Goal: Understand process/instructions: Learn how to perform a task or action

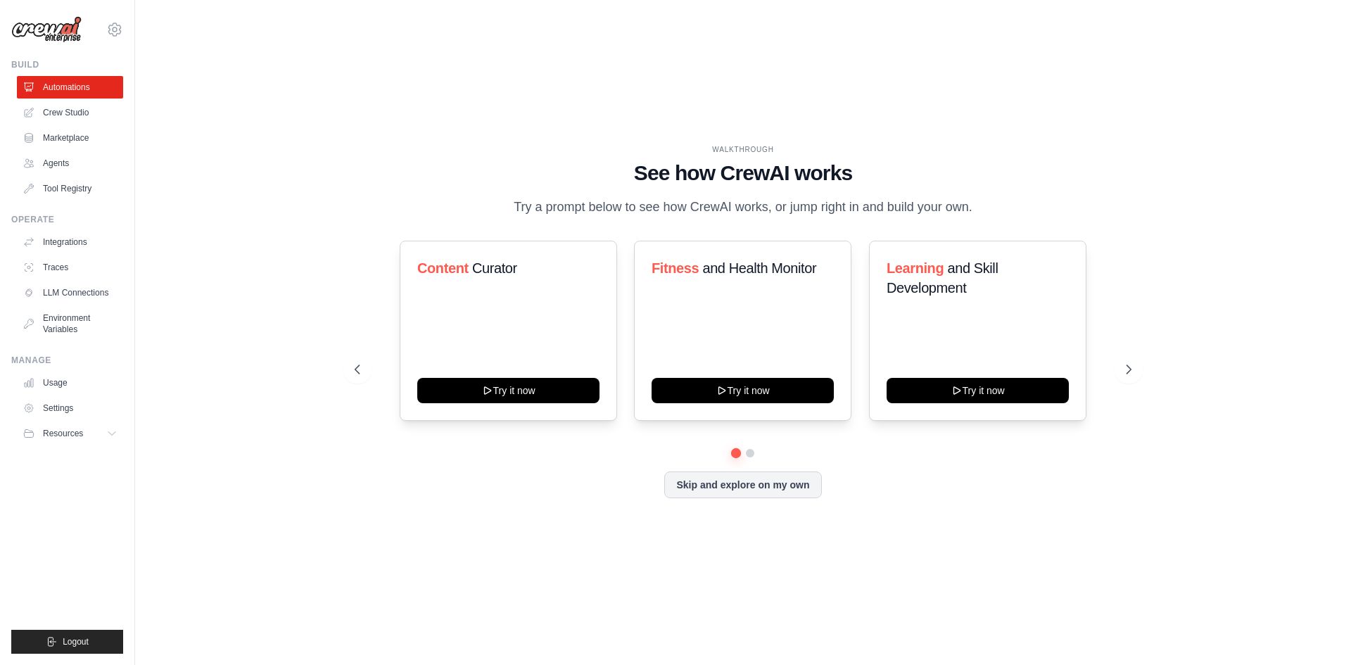
click at [411, 122] on div "WALKTHROUGH See how CrewAI works Try a prompt below to see how CrewAI works, or…" at bounding box center [743, 332] width 1170 height 637
click at [1141, 366] on button at bounding box center [1128, 369] width 28 height 28
drag, startPoint x: 1119, startPoint y: 434, endPoint x: 536, endPoint y: 151, distance: 648.4
click at [536, 151] on div "WALKTHROUGH See how CrewAI works Try a prompt below to see how CrewAI works, or…" at bounding box center [743, 332] width 810 height 376
click at [536, 151] on div "WALKTHROUGH" at bounding box center [743, 149] width 777 height 11
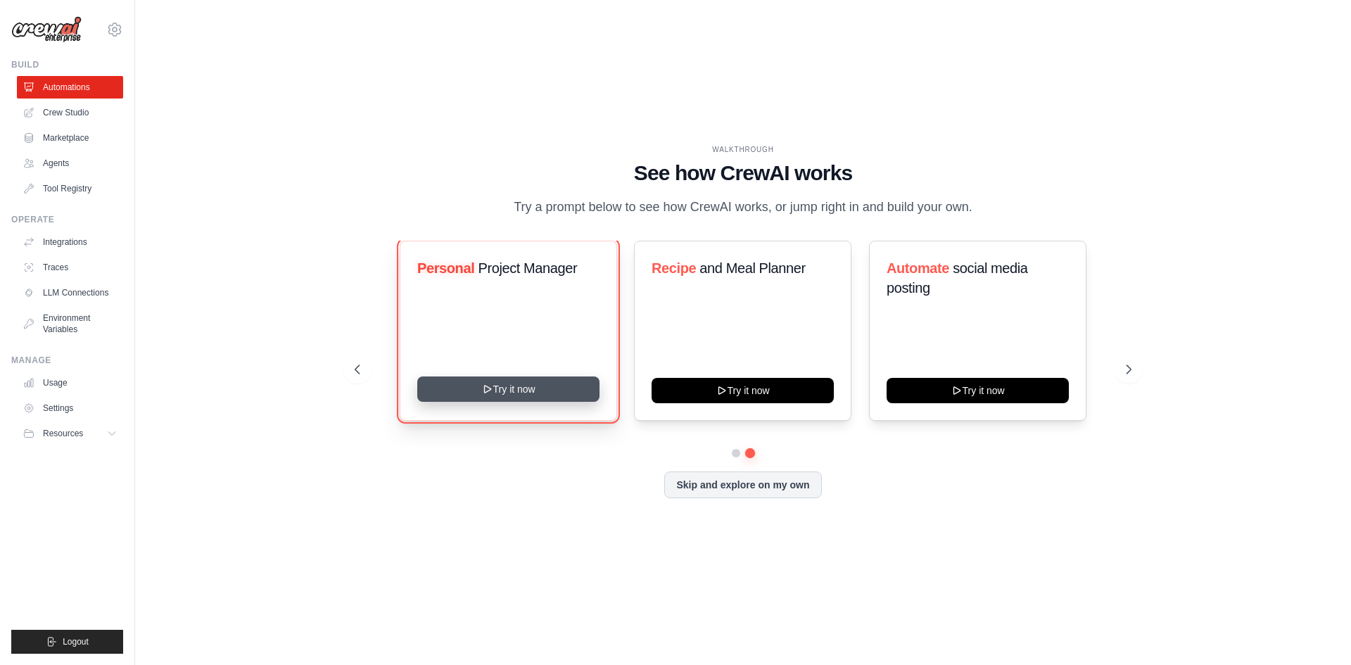
click at [530, 388] on button "Try it now" at bounding box center [508, 388] width 182 height 25
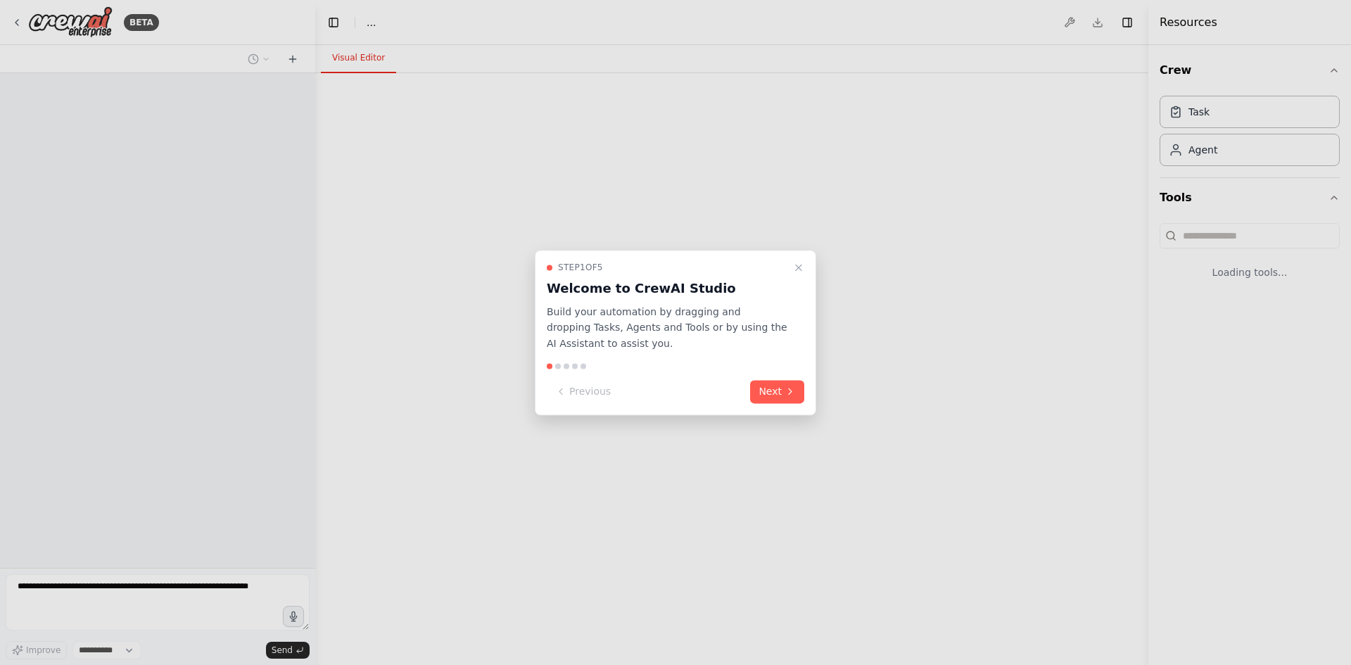
select select "****"
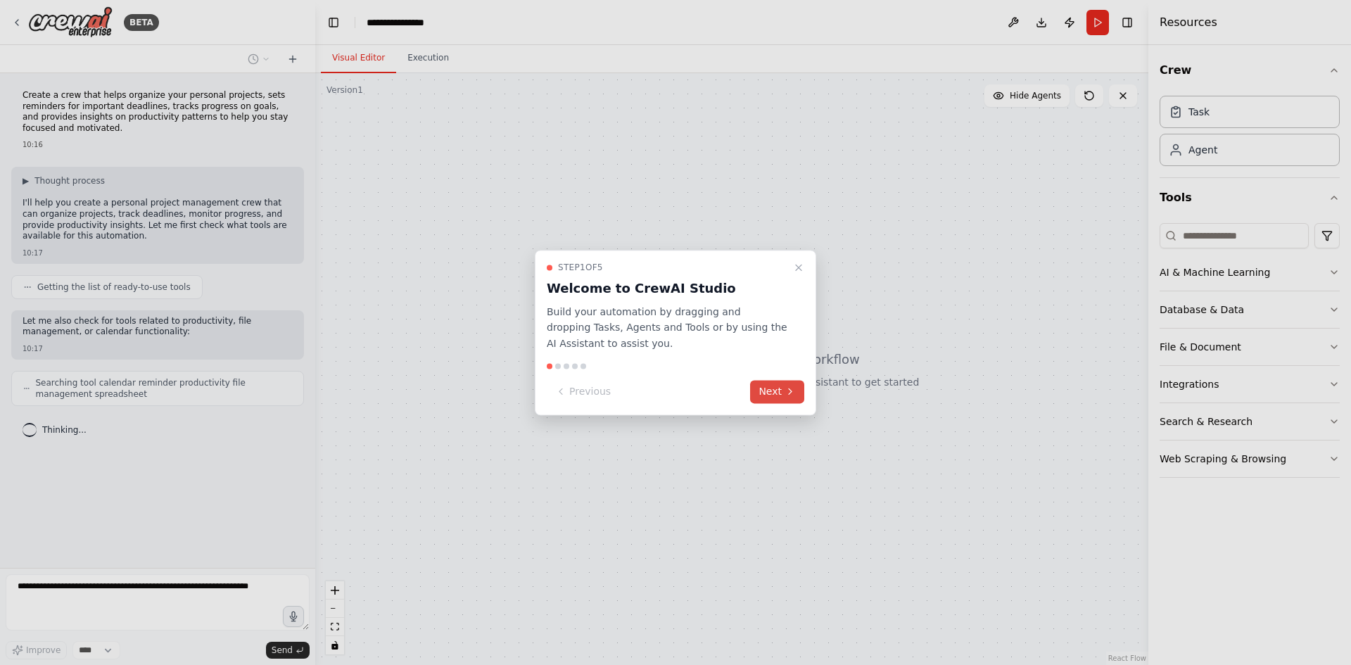
click at [786, 390] on icon at bounding box center [789, 391] width 11 height 11
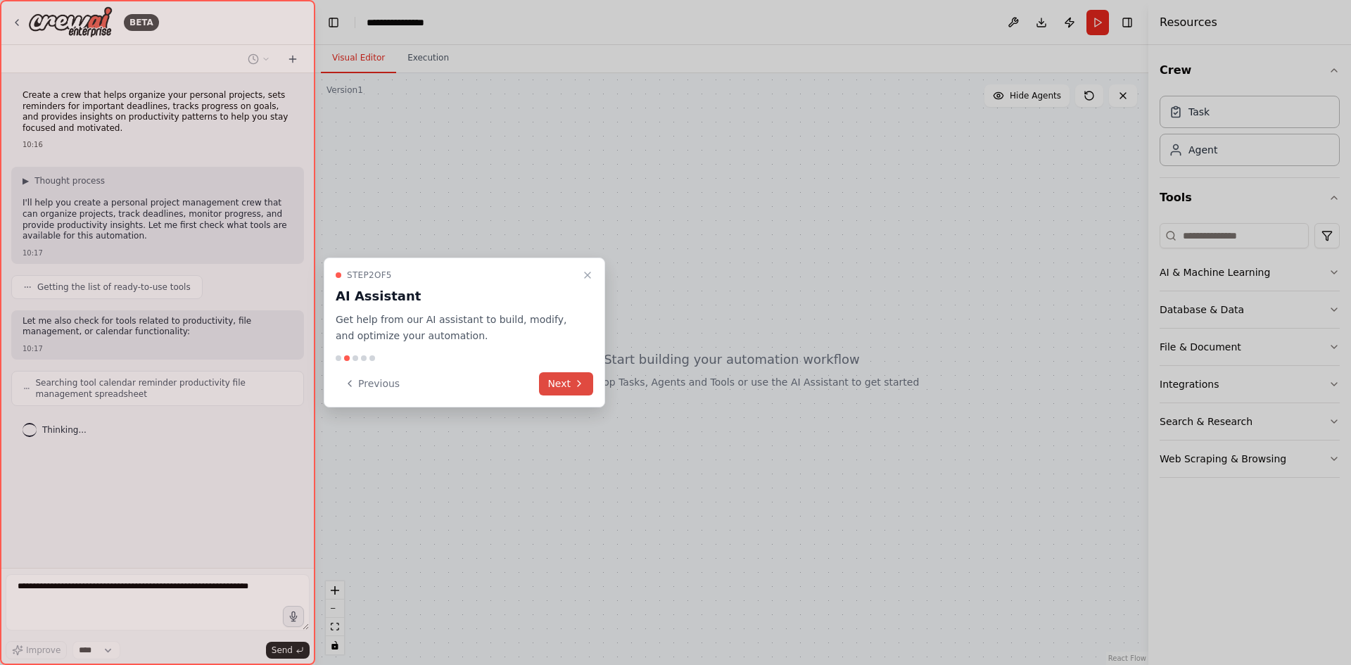
click at [559, 383] on button "Next" at bounding box center [566, 383] width 54 height 23
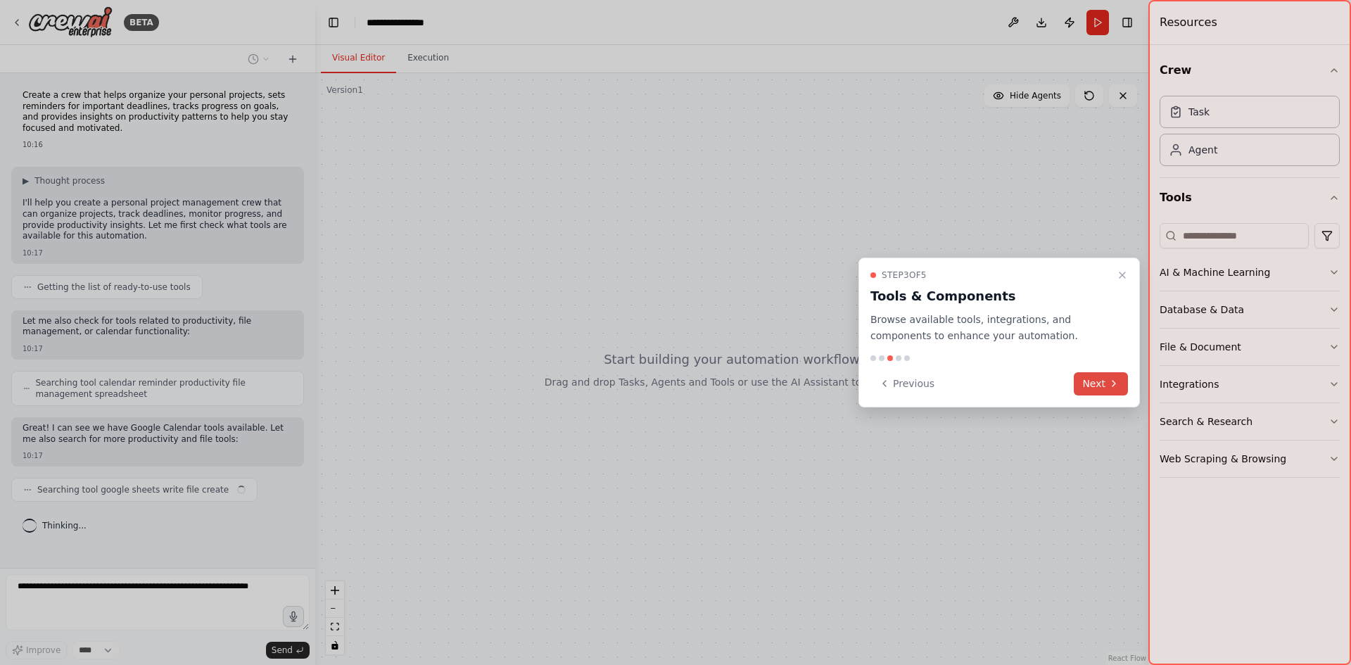
click at [1128, 388] on div "Step 3 of 5 Tools & Components Browse available tools, integrations, and compon…" at bounding box center [998, 332] width 281 height 150
click at [1125, 388] on button "Next" at bounding box center [1100, 383] width 54 height 23
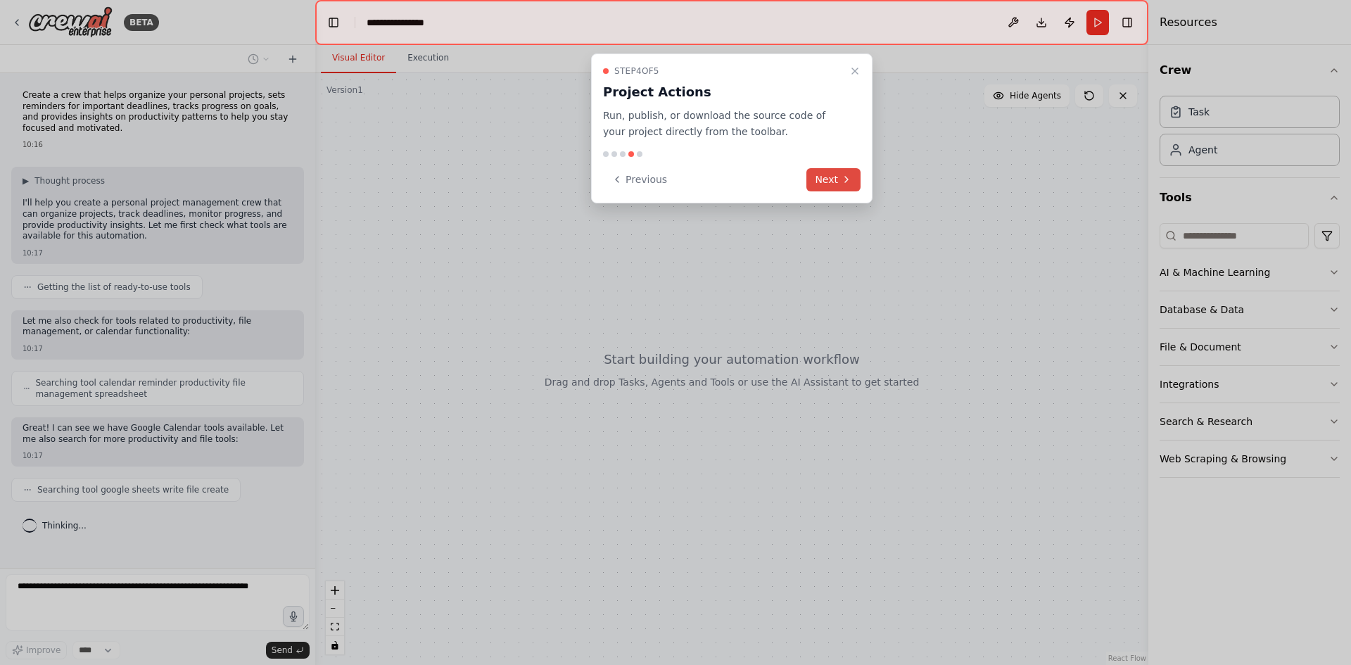
click at [848, 179] on icon at bounding box center [846, 180] width 3 height 6
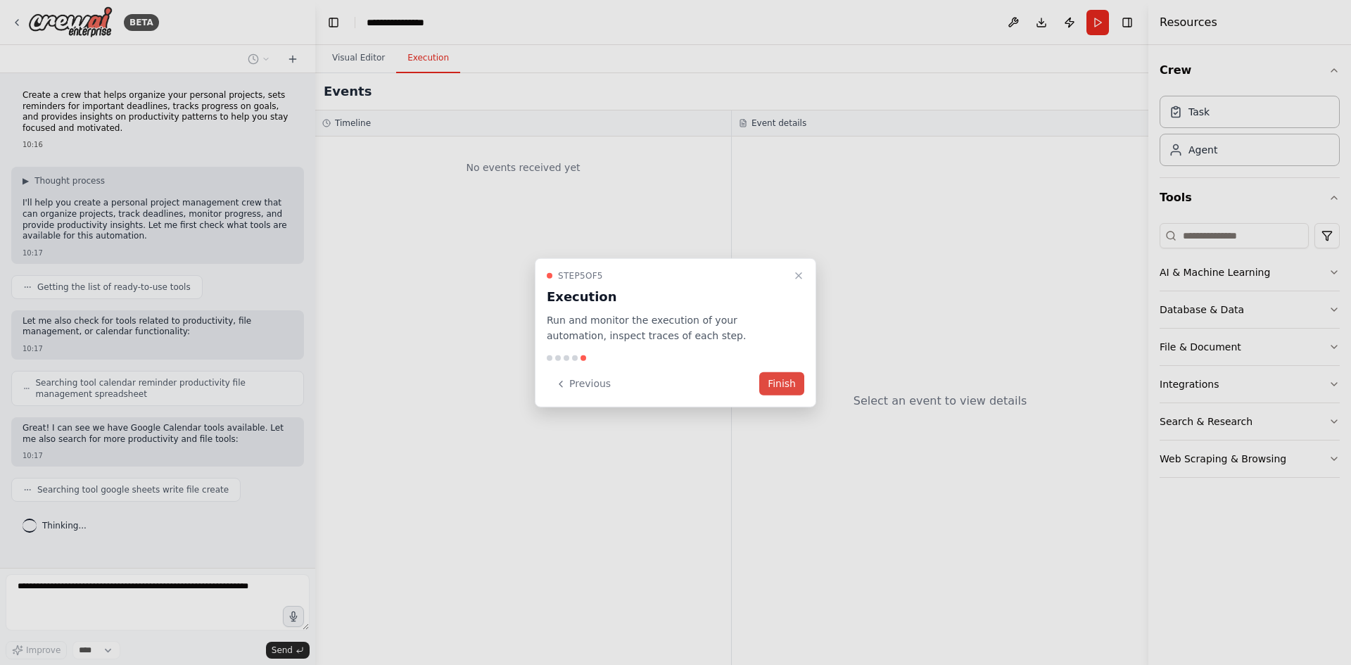
click at [787, 390] on button "Finish" at bounding box center [781, 383] width 45 height 23
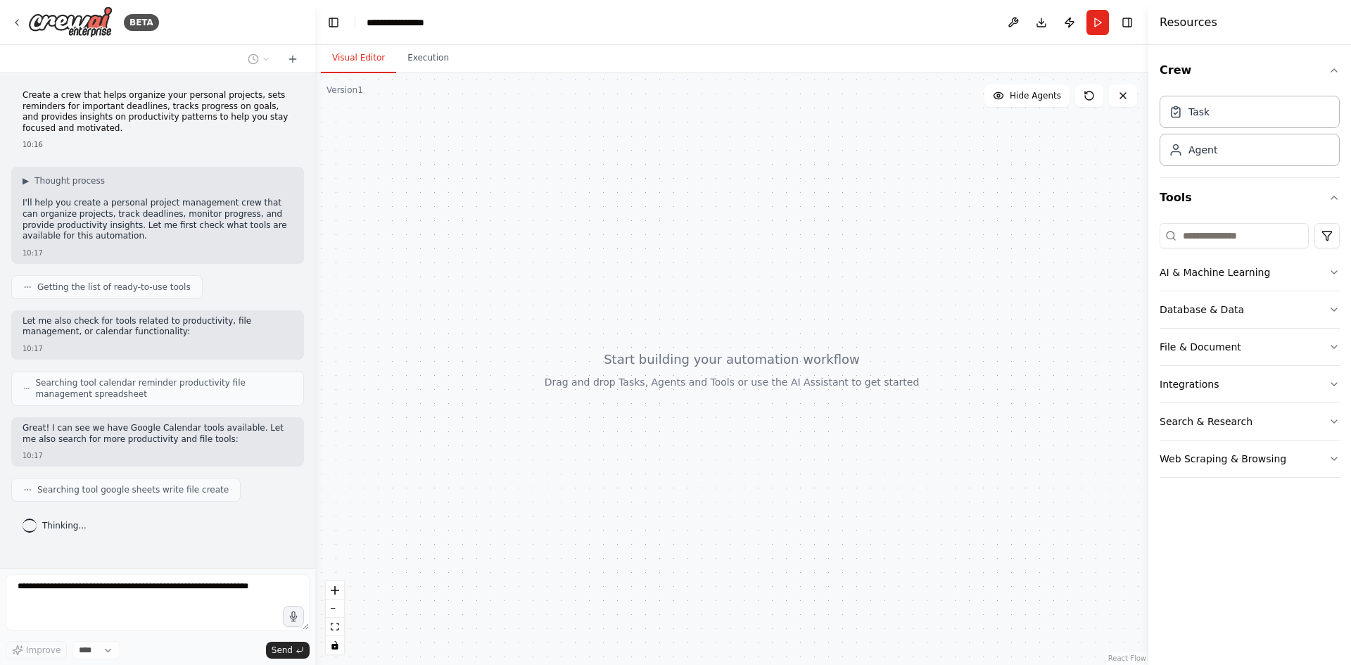
click at [624, 339] on div at bounding box center [731, 369] width 833 height 592
click at [1240, 282] on button "AI & Machine Learning" at bounding box center [1249, 272] width 180 height 37
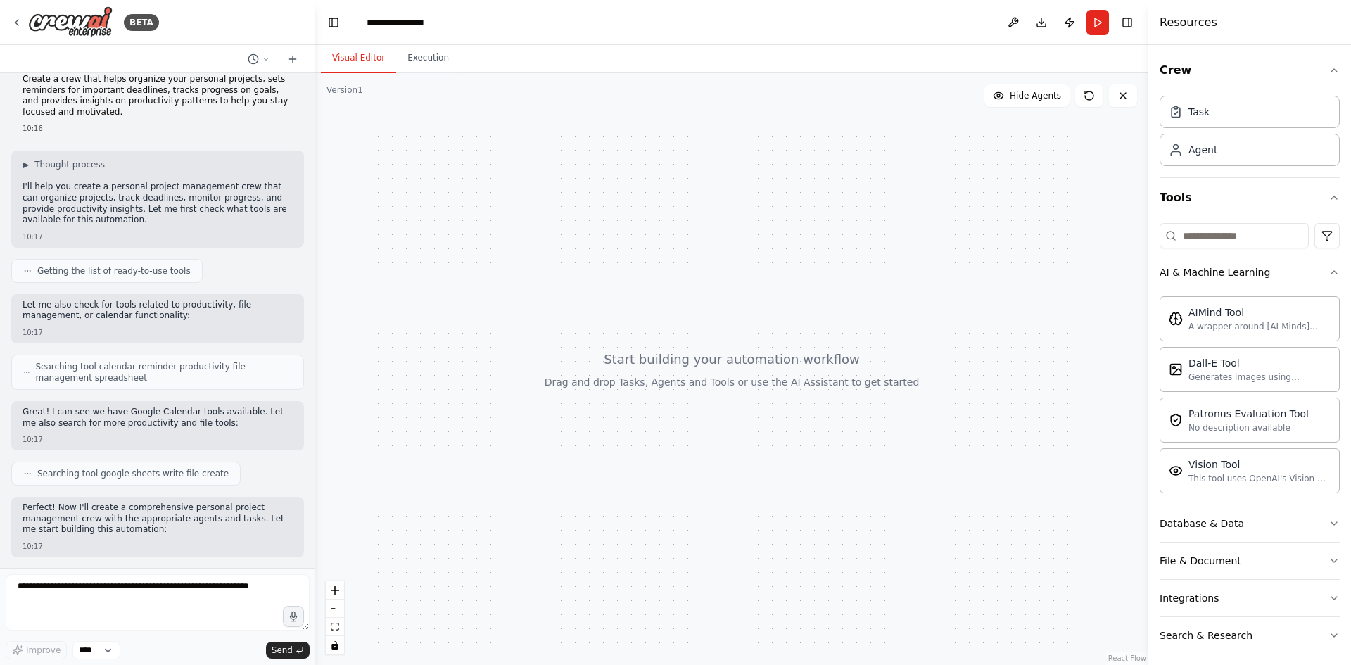
scroll to position [99, 0]
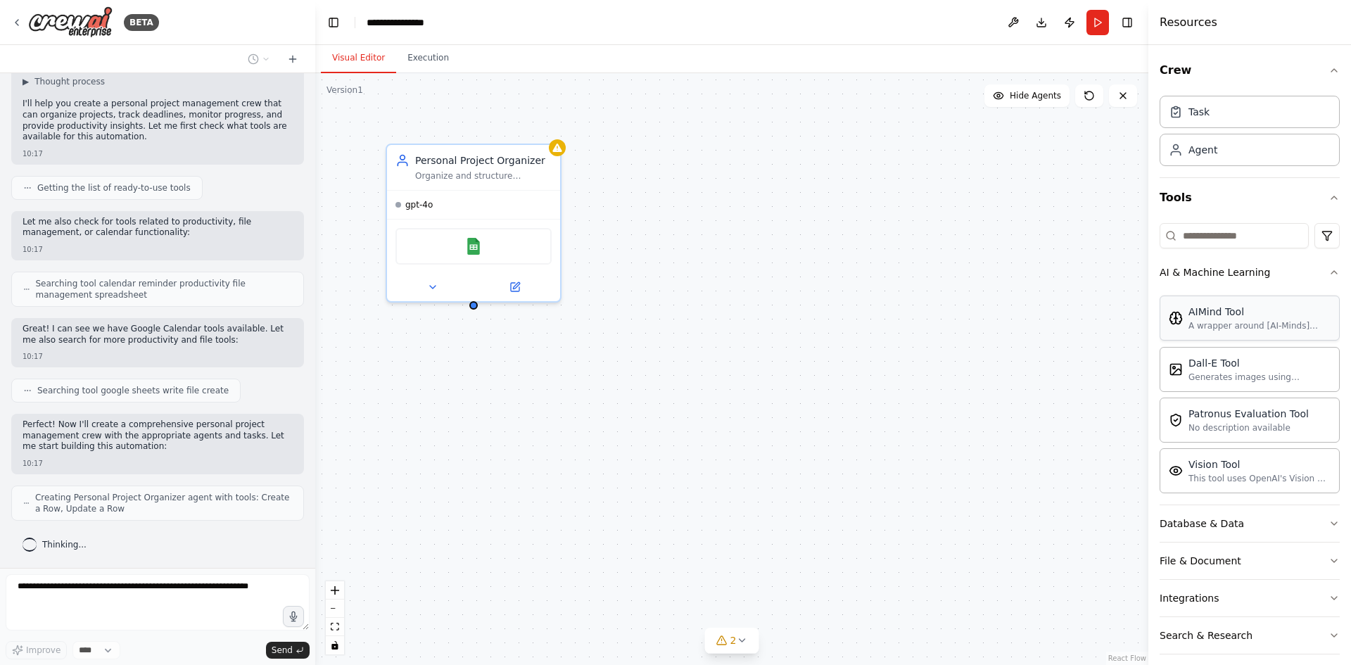
click at [1244, 325] on div "A wrapper around [AI-Minds]([URL][DOMAIN_NAME]). Useful for when you need answe…" at bounding box center [1259, 325] width 142 height 11
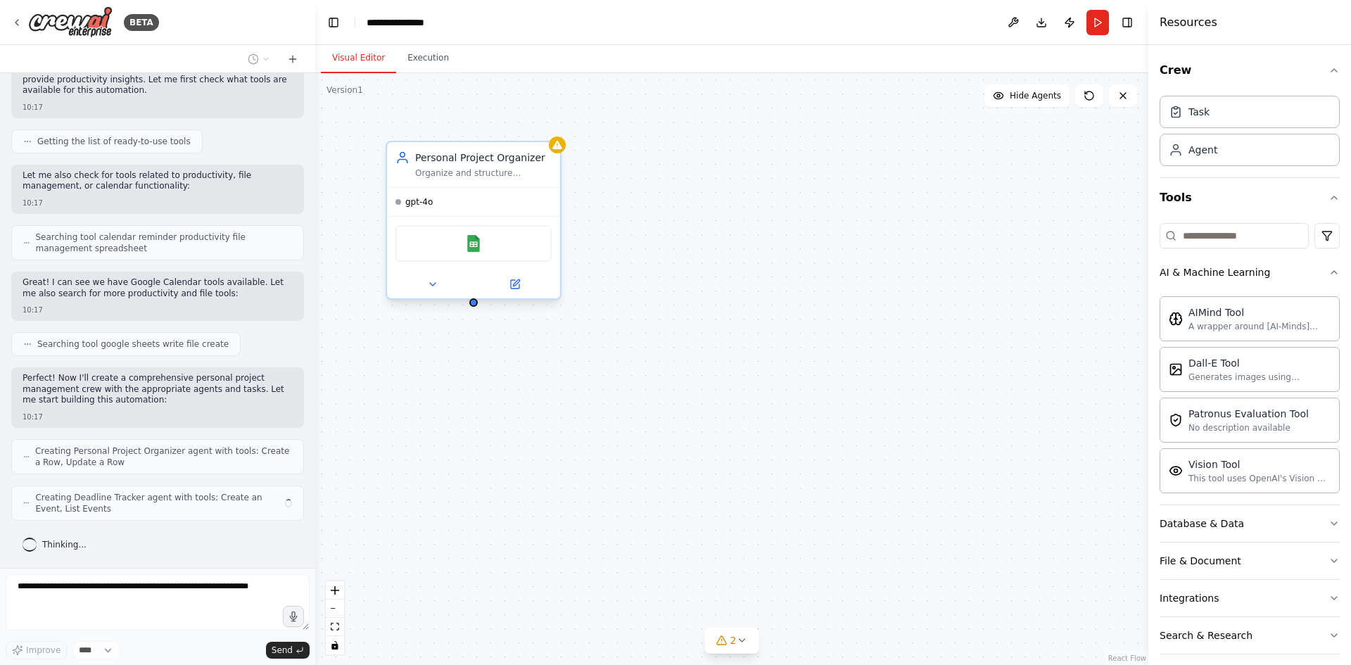
click at [483, 178] on div "Organize and structure personal projects by breaking them down into manageable …" at bounding box center [483, 172] width 136 height 11
click at [435, 300] on div "Personal Project Organizer Organize and structure personal projects by breaking…" at bounding box center [473, 222] width 176 height 159
click at [438, 210] on div "gpt-4o" at bounding box center [473, 202] width 173 height 28
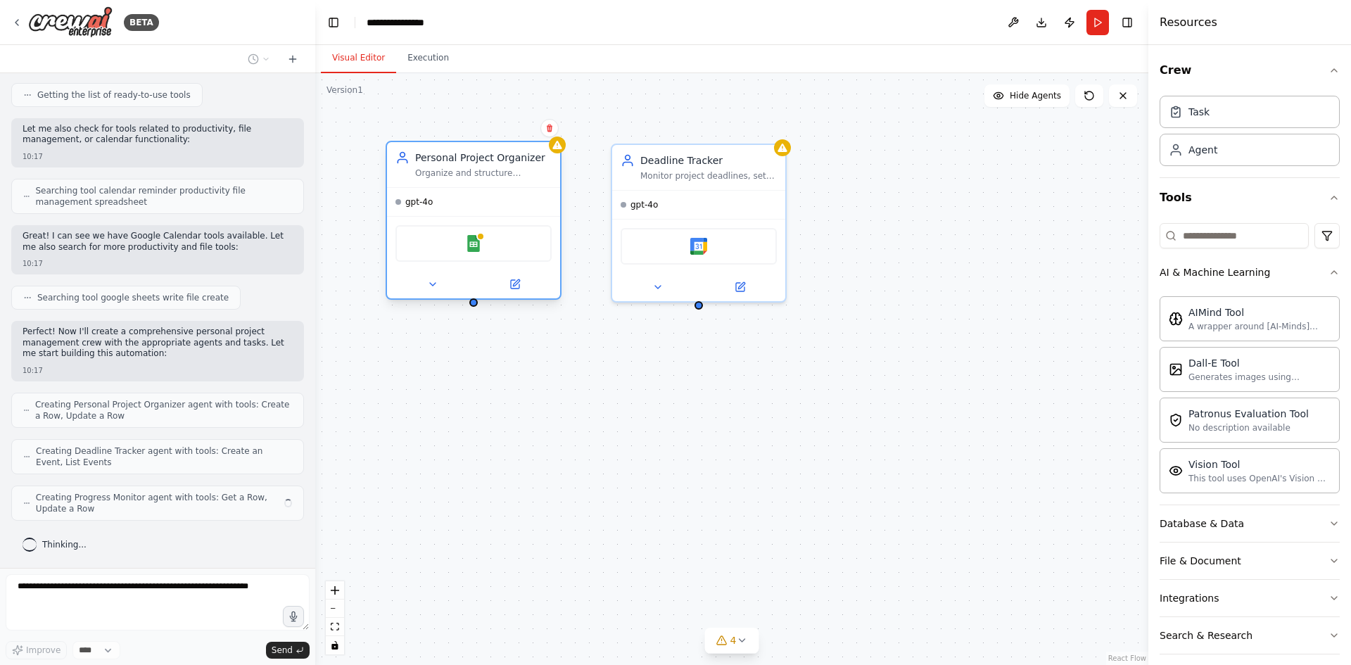
click at [404, 205] on div "gpt-4o" at bounding box center [413, 201] width 37 height 11
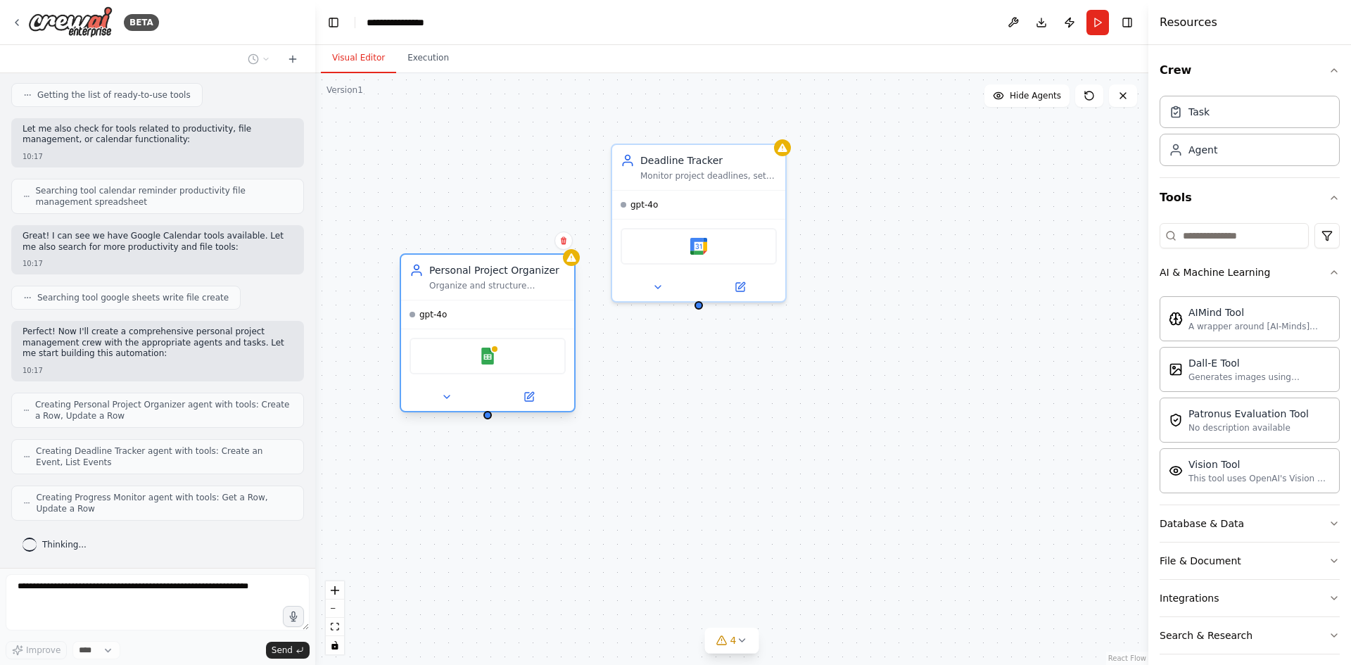
drag, startPoint x: 490, startPoint y: 209, endPoint x: 507, endPoint y: 326, distance: 118.7
click at [507, 326] on div "gpt-4o" at bounding box center [487, 314] width 173 height 28
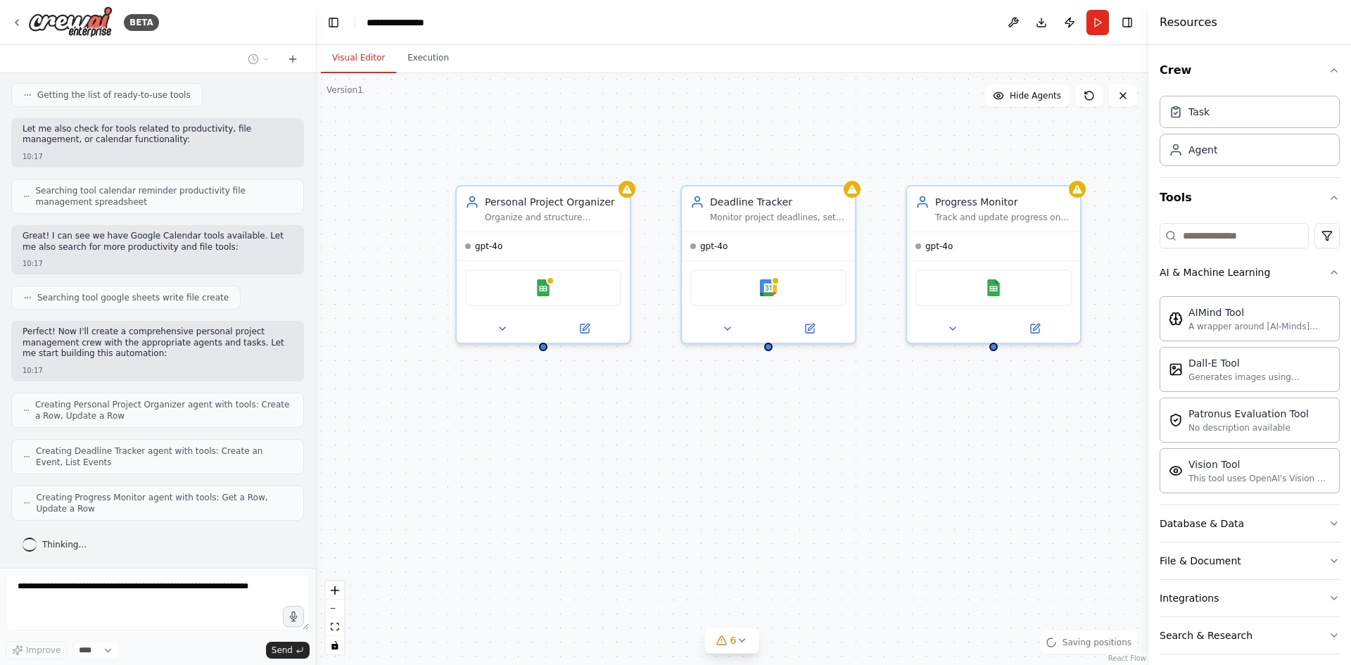
drag, startPoint x: 702, startPoint y: 312, endPoint x: 720, endPoint y: 319, distance: 19.9
click at [720, 319] on div "Personal Project Organizer Organize and structure personal projects by breaking…" at bounding box center [731, 369] width 833 height 592
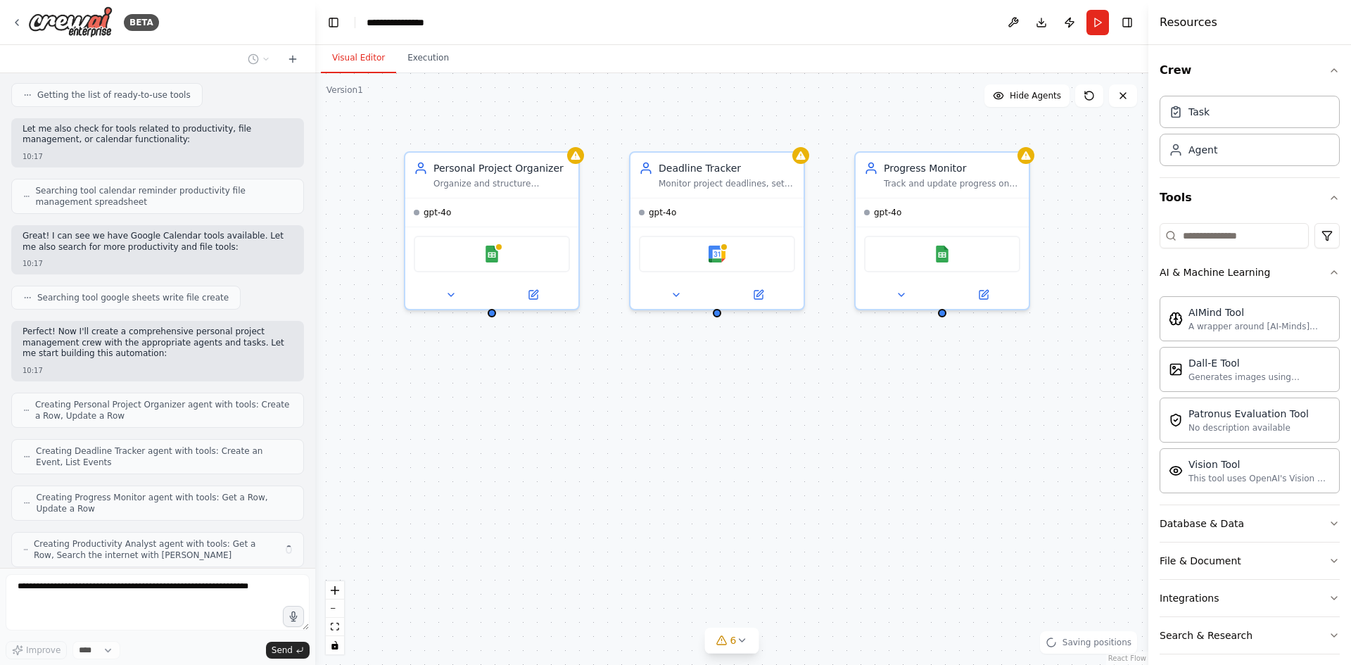
scroll to position [238, 0]
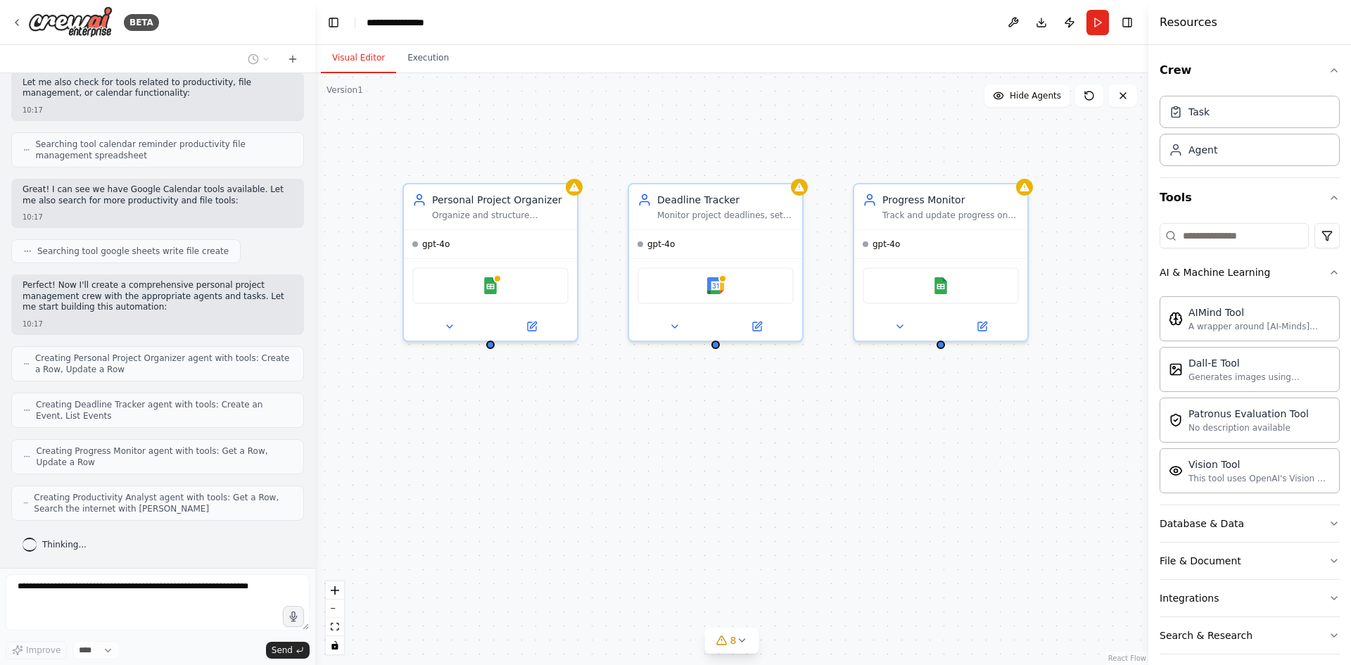
drag, startPoint x: 716, startPoint y: 322, endPoint x: 715, endPoint y: 354, distance: 31.7
click at [715, 354] on div "Personal Project Organizer Organize and structure personal projects by breaking…" at bounding box center [731, 369] width 833 height 592
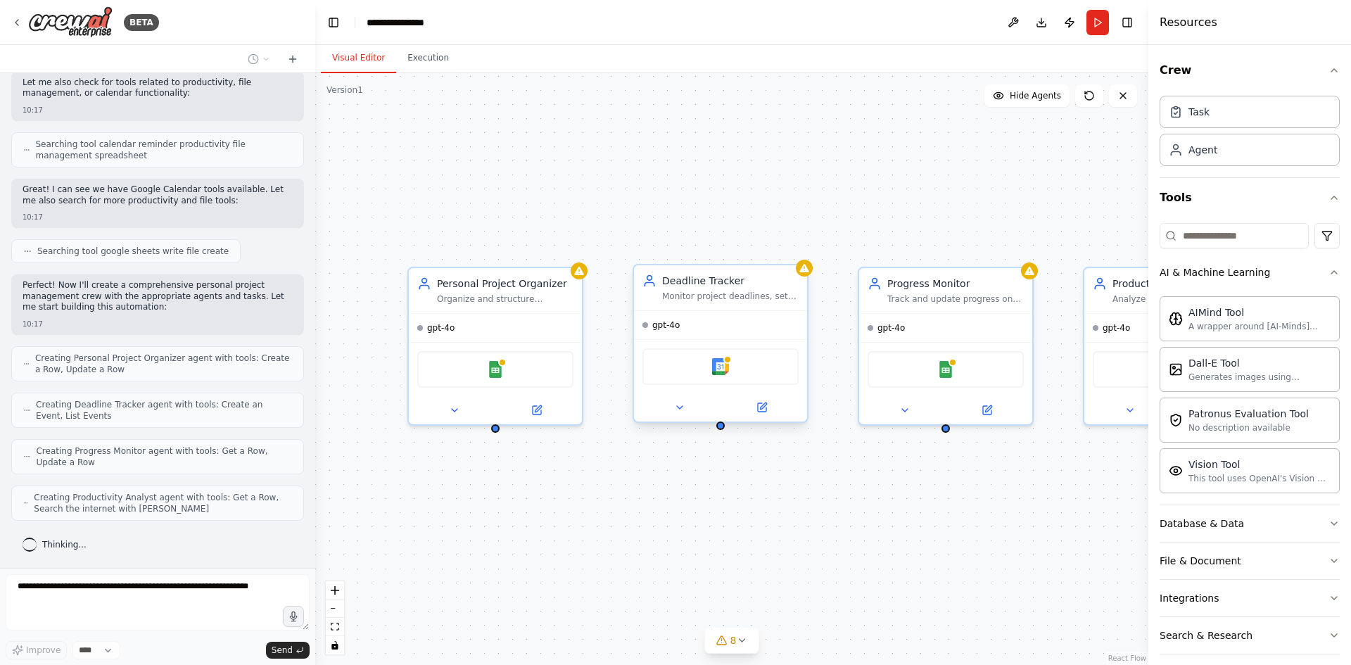
drag, startPoint x: 716, startPoint y: 347, endPoint x: 721, endPoint y: 430, distance: 83.8
click at [721, 430] on div "Personal Project Organizer Organize and structure personal projects by breaking…" at bounding box center [731, 369] width 833 height 592
drag, startPoint x: 721, startPoint y: 427, endPoint x: 721, endPoint y: 463, distance: 35.9
click at [721, 463] on div "Personal Project Organizer Organize and structure personal projects by breaking…" at bounding box center [731, 369] width 833 height 592
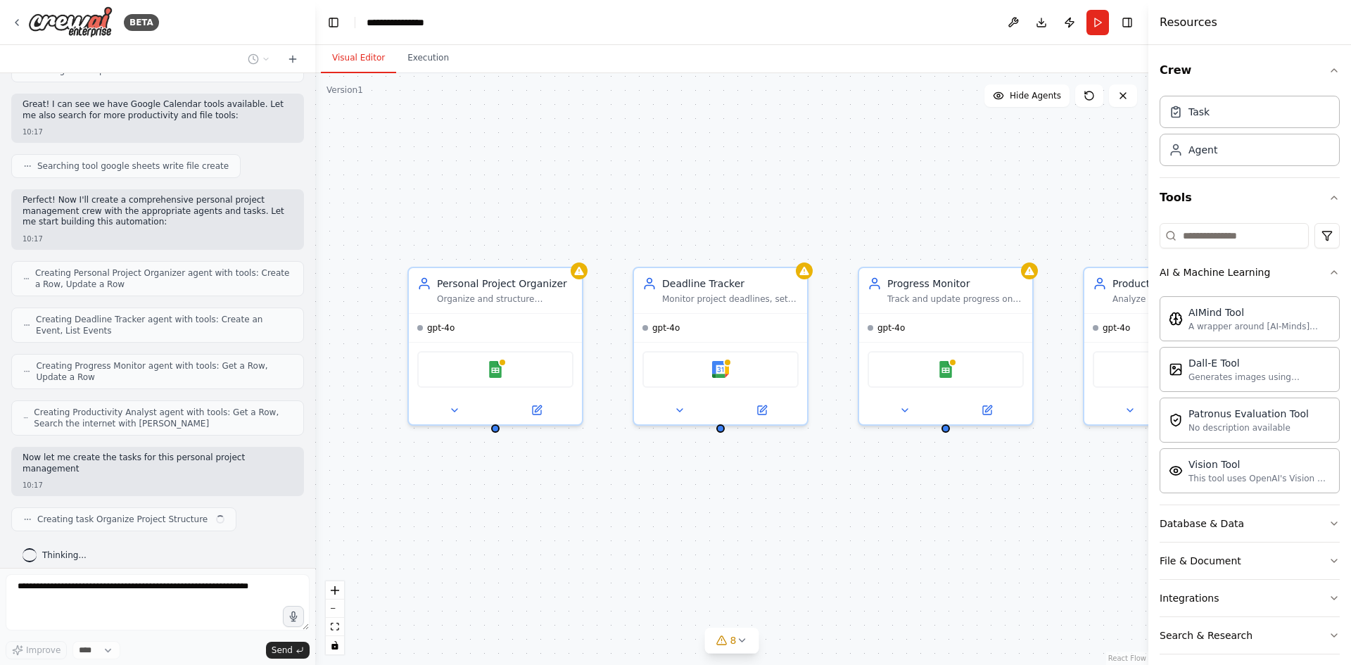
scroll to position [334, 0]
